Goal: Information Seeking & Learning: Learn about a topic

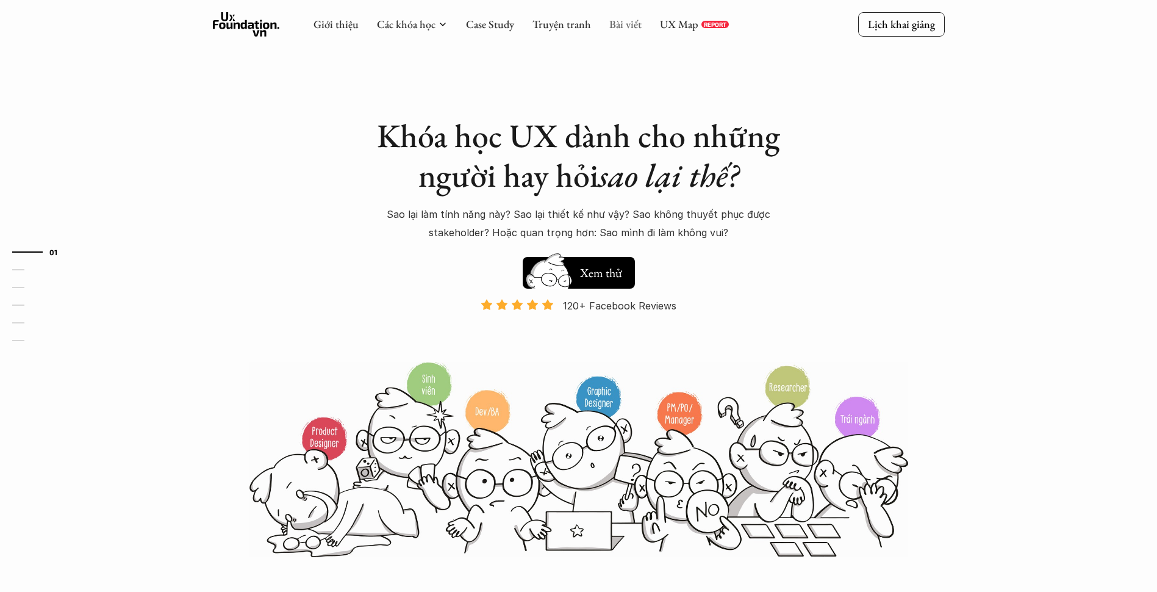
click at [612, 21] on link "Bài viết" at bounding box center [625, 24] width 32 height 14
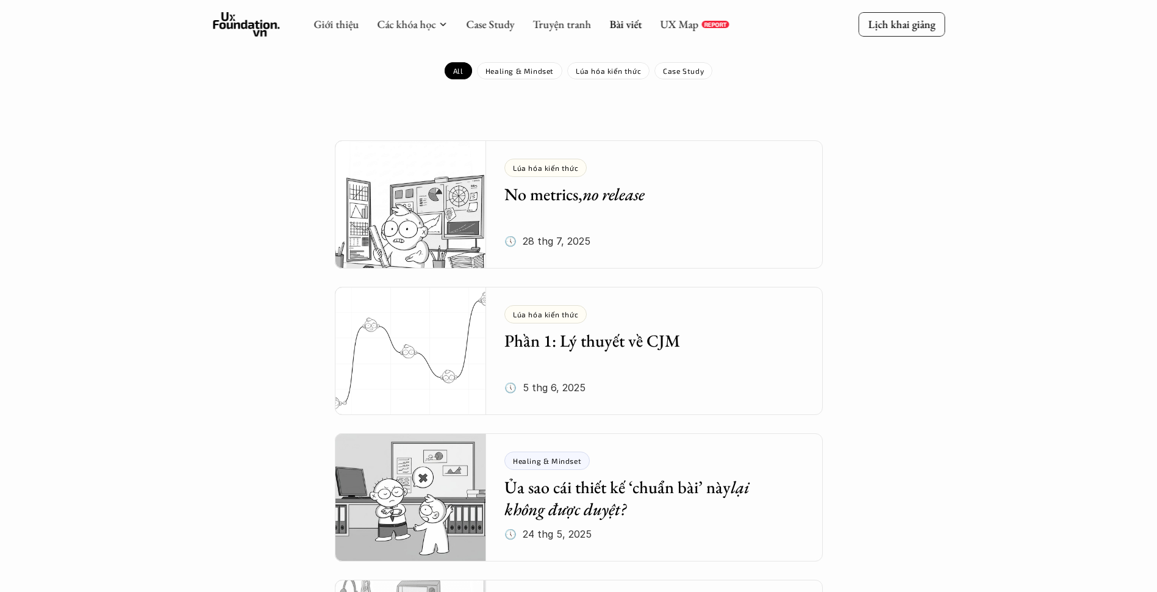
scroll to position [122, 0]
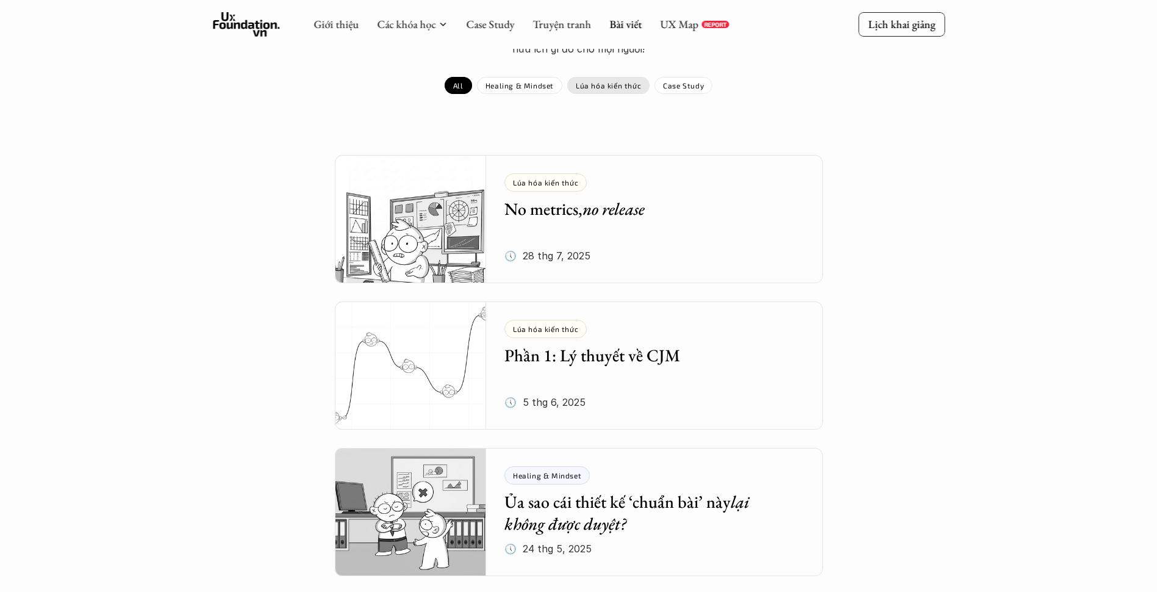
click at [615, 85] on p "Lúa hóa kiến thức" at bounding box center [608, 85] width 65 height 9
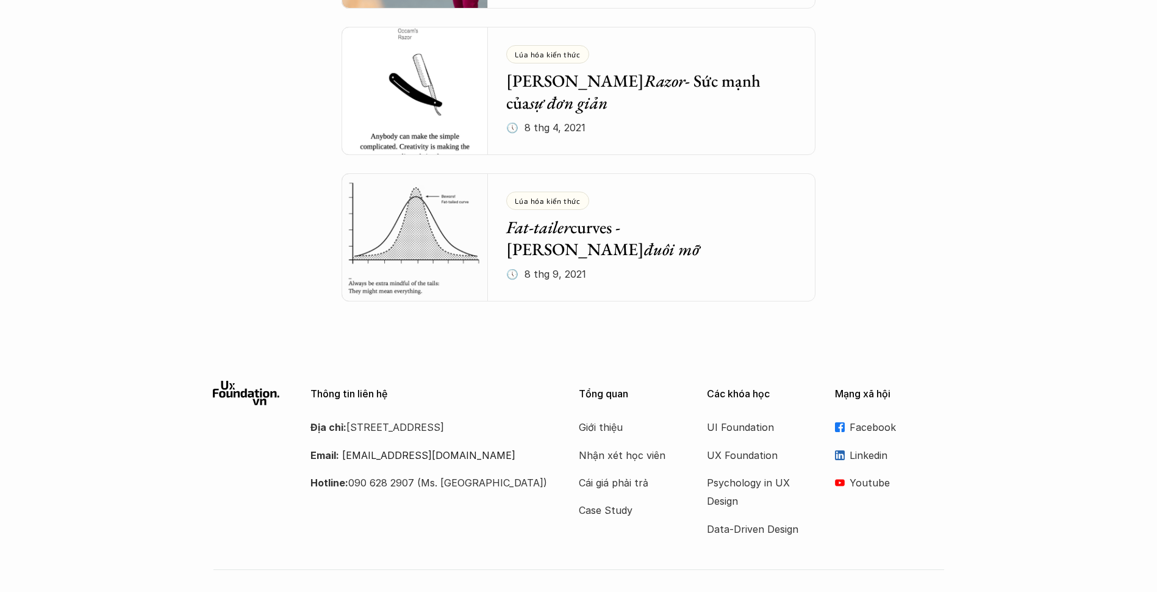
scroll to position [3798, 0]
